Goal: Check status: Check status

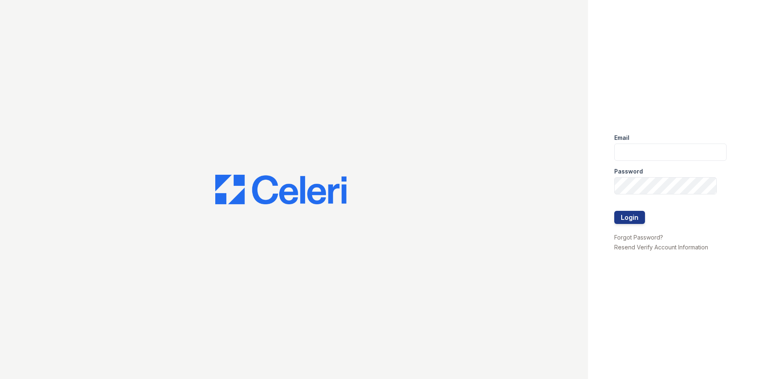
type input "sjimenez@trinity-pm.com"
click at [626, 210] on div at bounding box center [670, 202] width 112 height 16
click at [625, 214] on button "Login" at bounding box center [629, 217] width 31 height 13
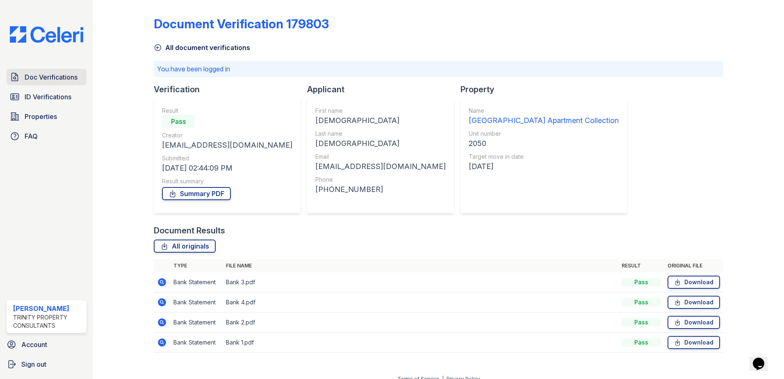
click at [35, 80] on span "Doc Verifications" at bounding box center [51, 77] width 53 height 10
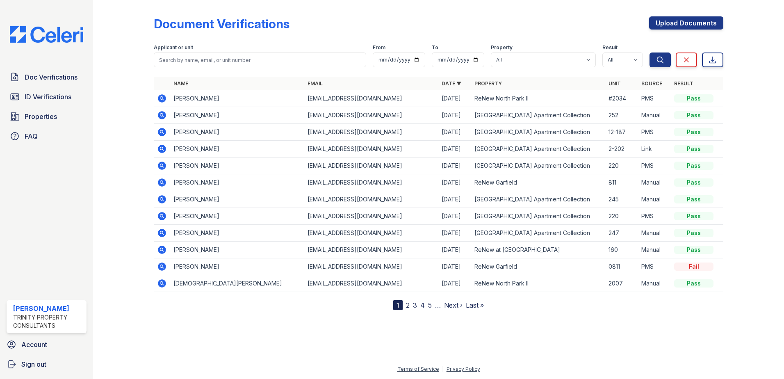
click at [164, 166] on icon at bounding box center [162, 166] width 8 height 8
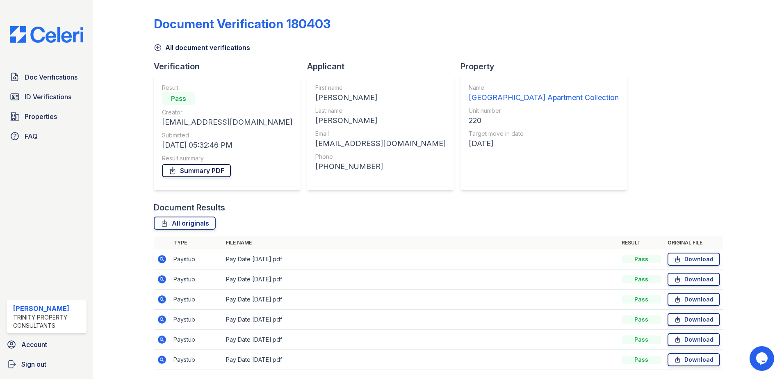
click at [222, 171] on link "Summary PDF" at bounding box center [196, 170] width 69 height 13
click at [36, 96] on span "ID Verifications" at bounding box center [48, 97] width 47 height 10
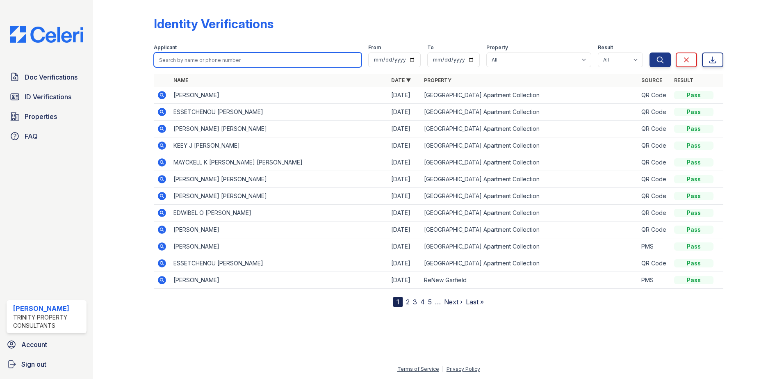
click at [199, 61] on input "search" at bounding box center [258, 59] width 208 height 15
type input "GARRETT"
click at [650, 52] on button "Search" at bounding box center [660, 59] width 21 height 15
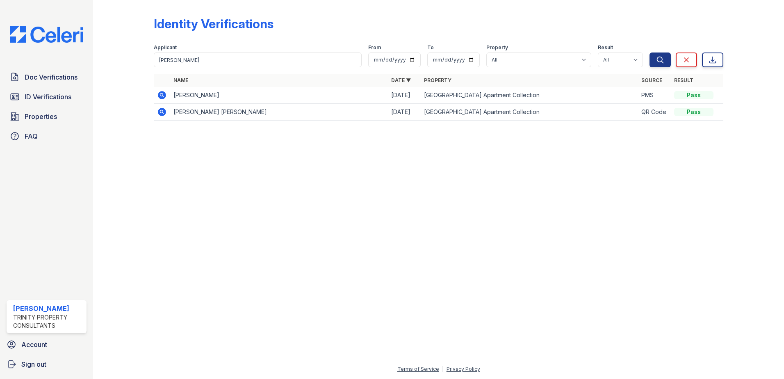
click at [164, 94] on icon at bounding box center [162, 95] width 8 height 8
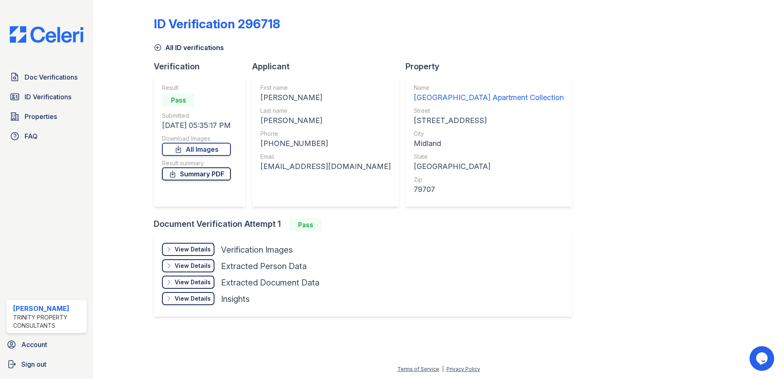
click at [211, 176] on link "Summary PDF" at bounding box center [196, 173] width 69 height 13
click at [47, 101] on span "ID Verifications" at bounding box center [48, 97] width 47 height 10
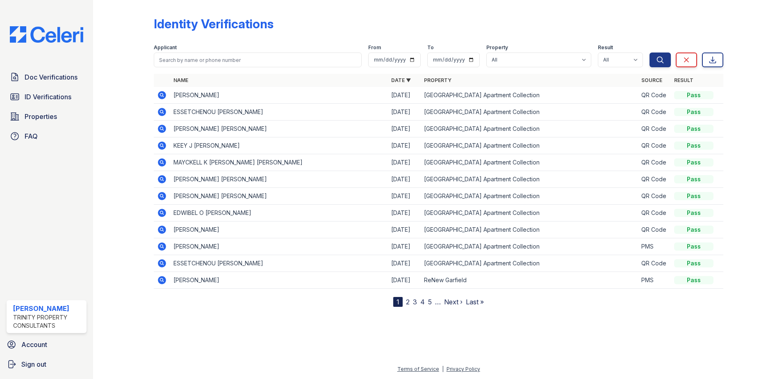
click at [162, 180] on icon at bounding box center [162, 179] width 8 height 8
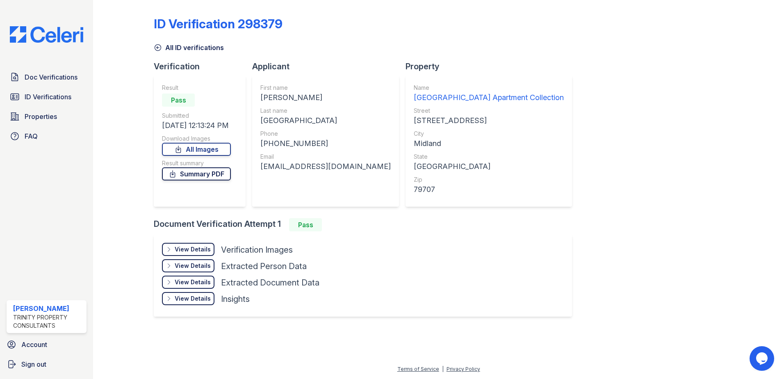
click at [202, 177] on link "Summary PDF" at bounding box center [196, 173] width 69 height 13
click at [62, 79] on span "Doc Verifications" at bounding box center [51, 77] width 53 height 10
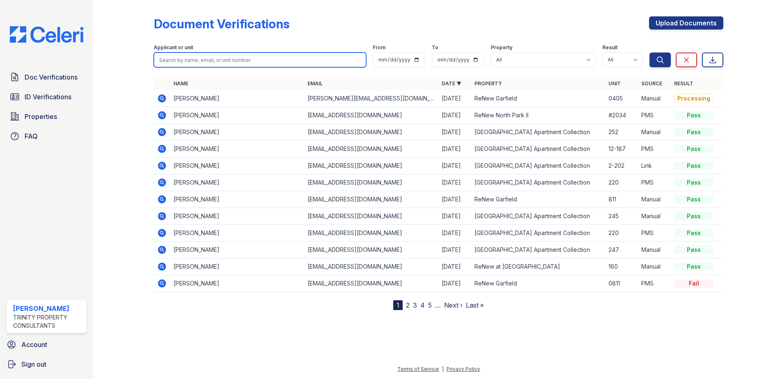
click at [174, 60] on input "search" at bounding box center [260, 59] width 212 height 15
type input "[PERSON_NAME]"
click at [650, 52] on button "Search" at bounding box center [660, 59] width 21 height 15
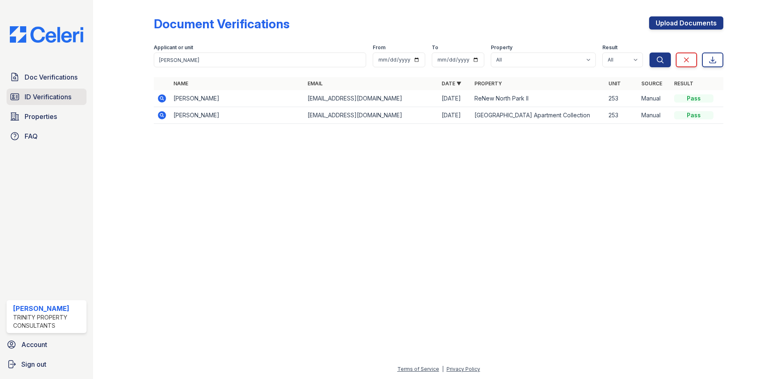
click at [55, 100] on span "ID Verifications" at bounding box center [48, 97] width 47 height 10
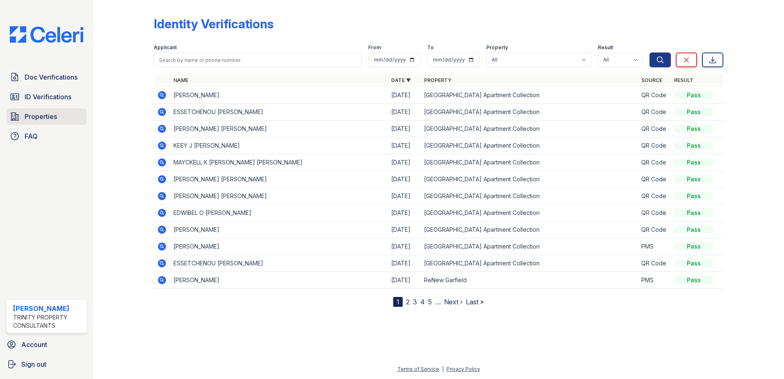
click at [38, 122] on link "Properties" at bounding box center [47, 116] width 80 height 16
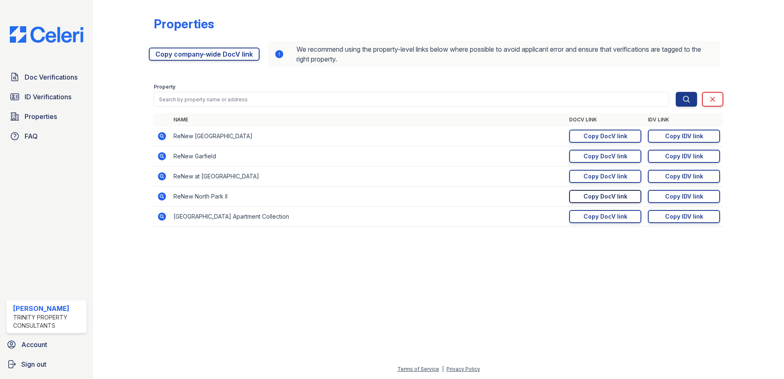
click at [590, 198] on div "Copy DocV link" at bounding box center [606, 196] width 44 height 8
click at [32, 80] on span "Doc Verifications" at bounding box center [51, 77] width 53 height 10
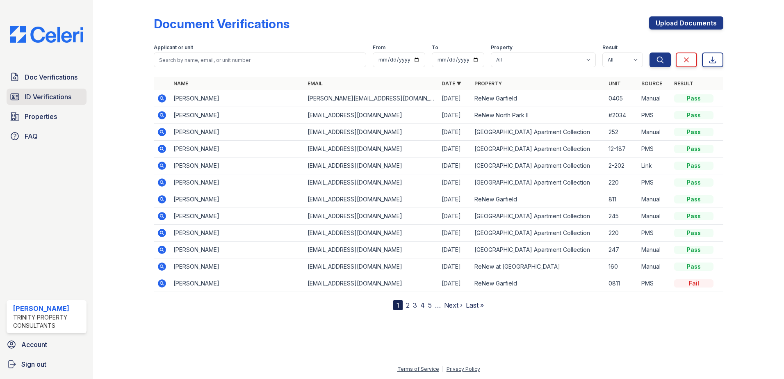
click at [33, 91] on link "ID Verifications" at bounding box center [47, 97] width 80 height 16
